Goal: Check status: Check status

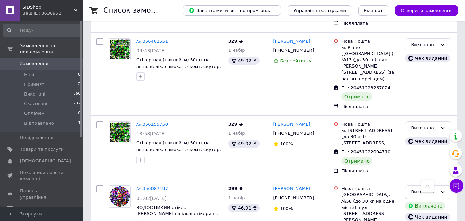
scroll to position [187, 0]
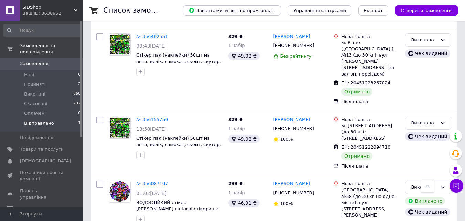
click at [41, 120] on span "Відправлено" at bounding box center [39, 123] width 30 height 6
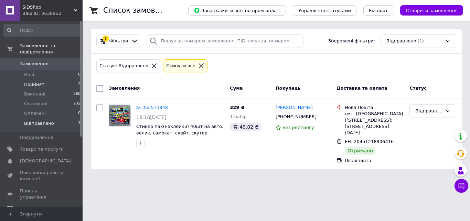
click at [68, 79] on li "Прийняті 2" at bounding box center [42, 84] width 85 height 10
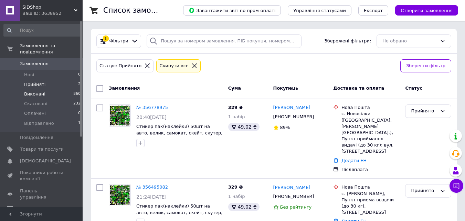
click at [48, 89] on li "Виконані 860" at bounding box center [42, 94] width 85 height 10
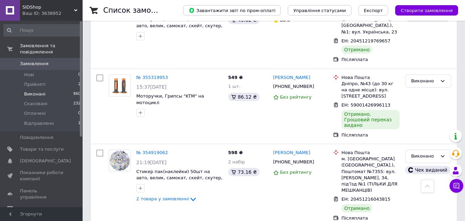
scroll to position [338, 0]
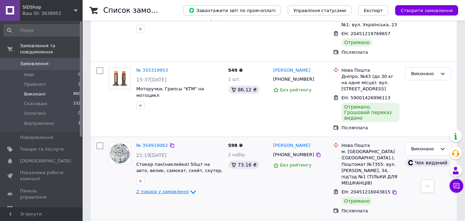
click at [189, 187] on icon at bounding box center [193, 191] width 8 height 8
